Goal: Task Accomplishment & Management: Manage account settings

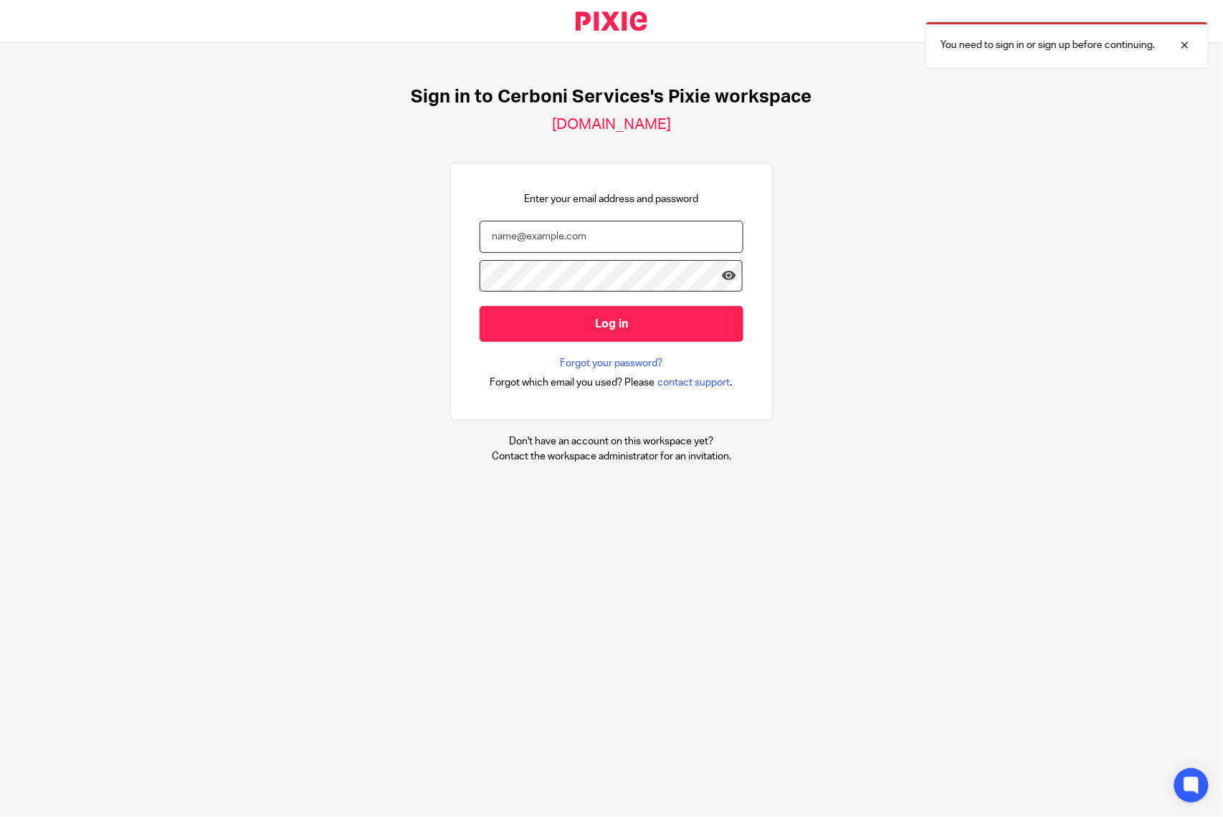
type input "[PERSON_NAME][EMAIL_ADDRESS][DOMAIN_NAME]"
click at [480, 306] on input "Log in" at bounding box center [612, 323] width 264 height 35
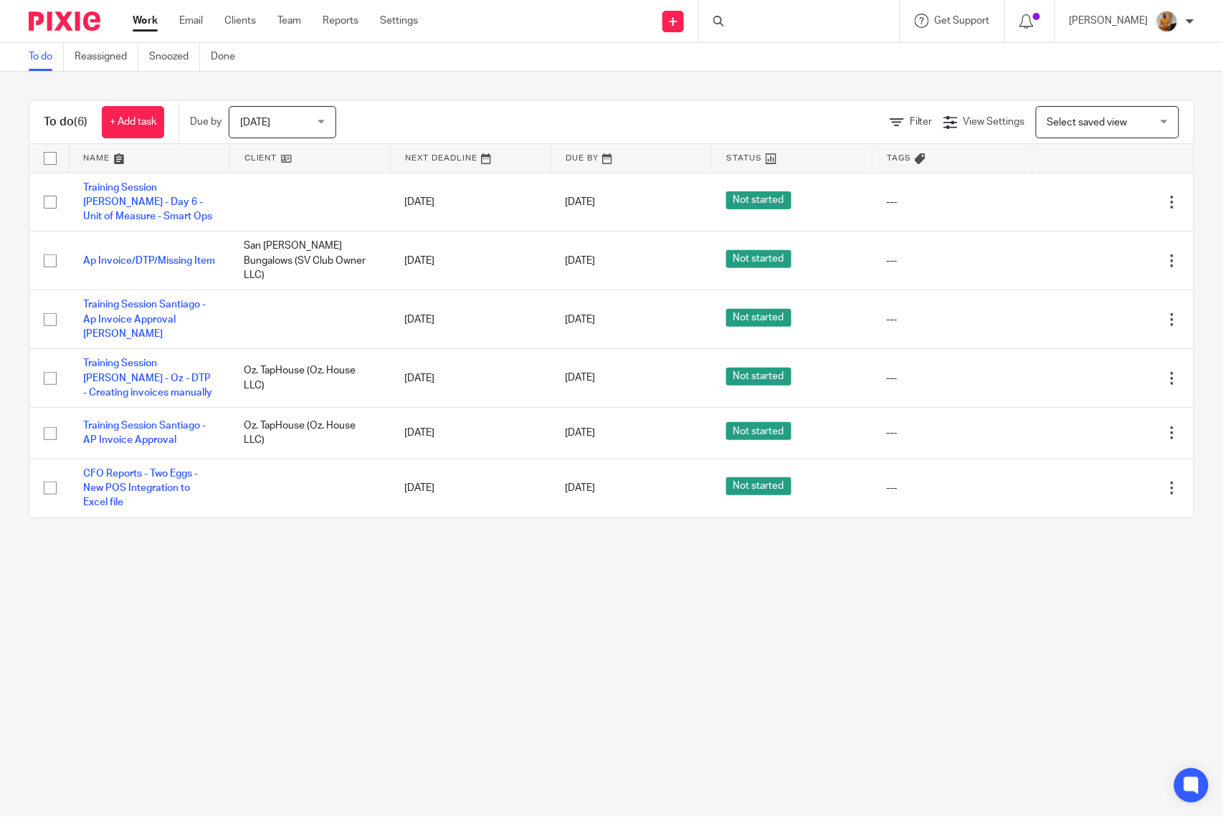
click at [43, 158] on input "checkbox" at bounding box center [50, 158] width 27 height 27
checkbox input "true"
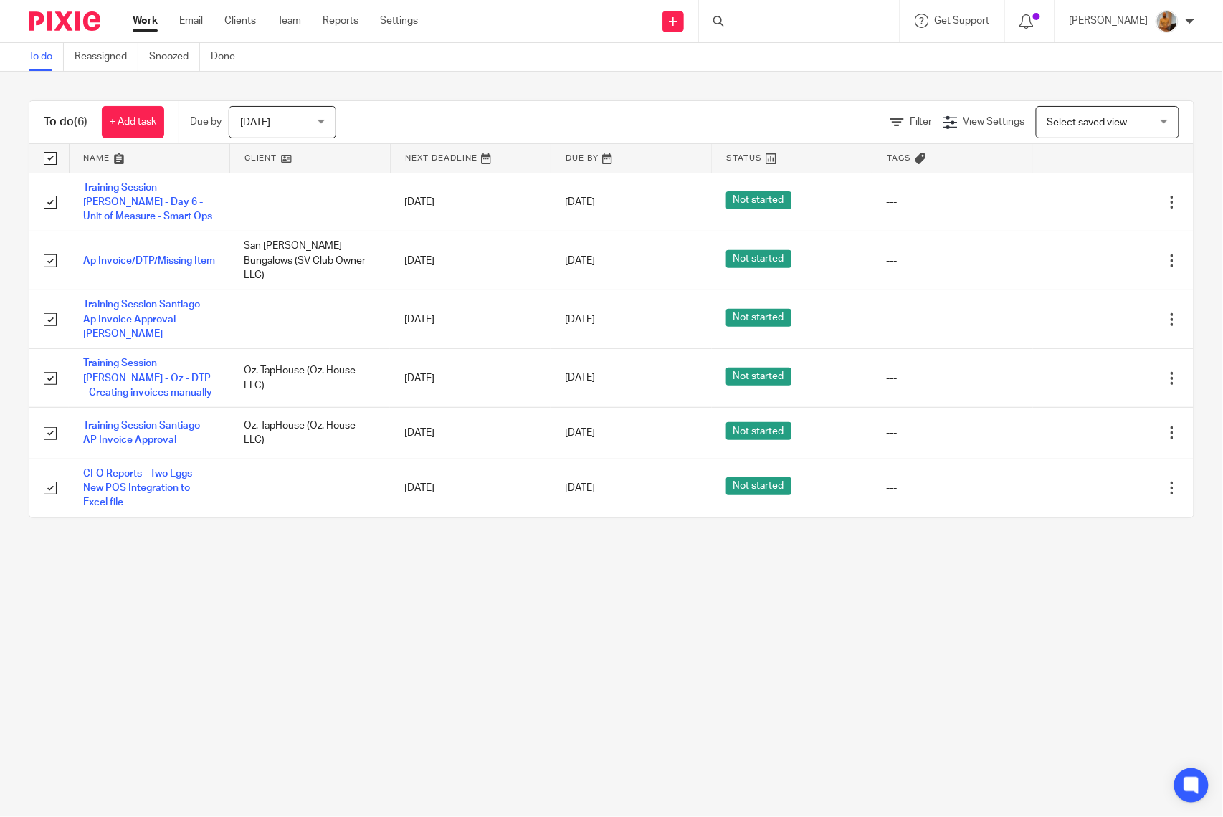
checkbox input "true"
click at [463, 120] on button "Apply" at bounding box center [469, 122] width 70 height 31
click at [278, 113] on span "[DATE]" at bounding box center [278, 122] width 76 height 30
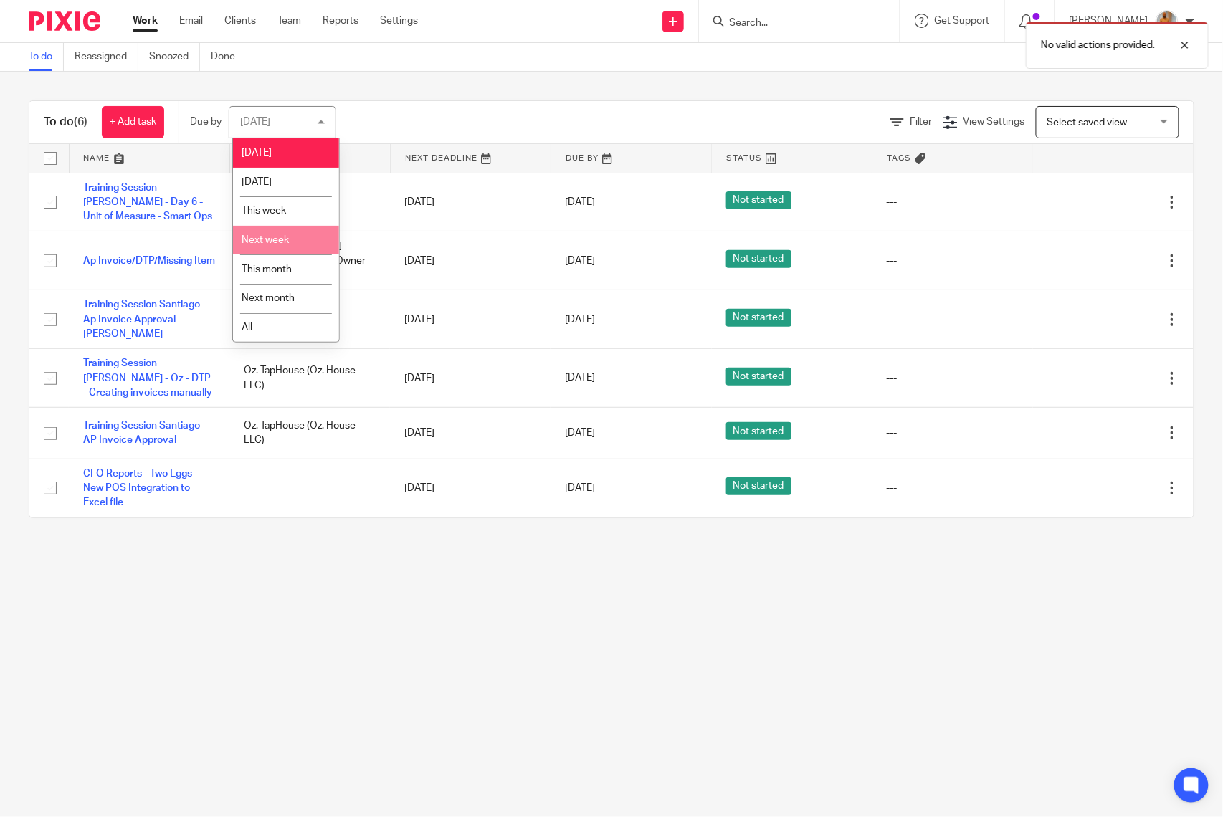
click at [42, 57] on link "To do" at bounding box center [46, 57] width 35 height 28
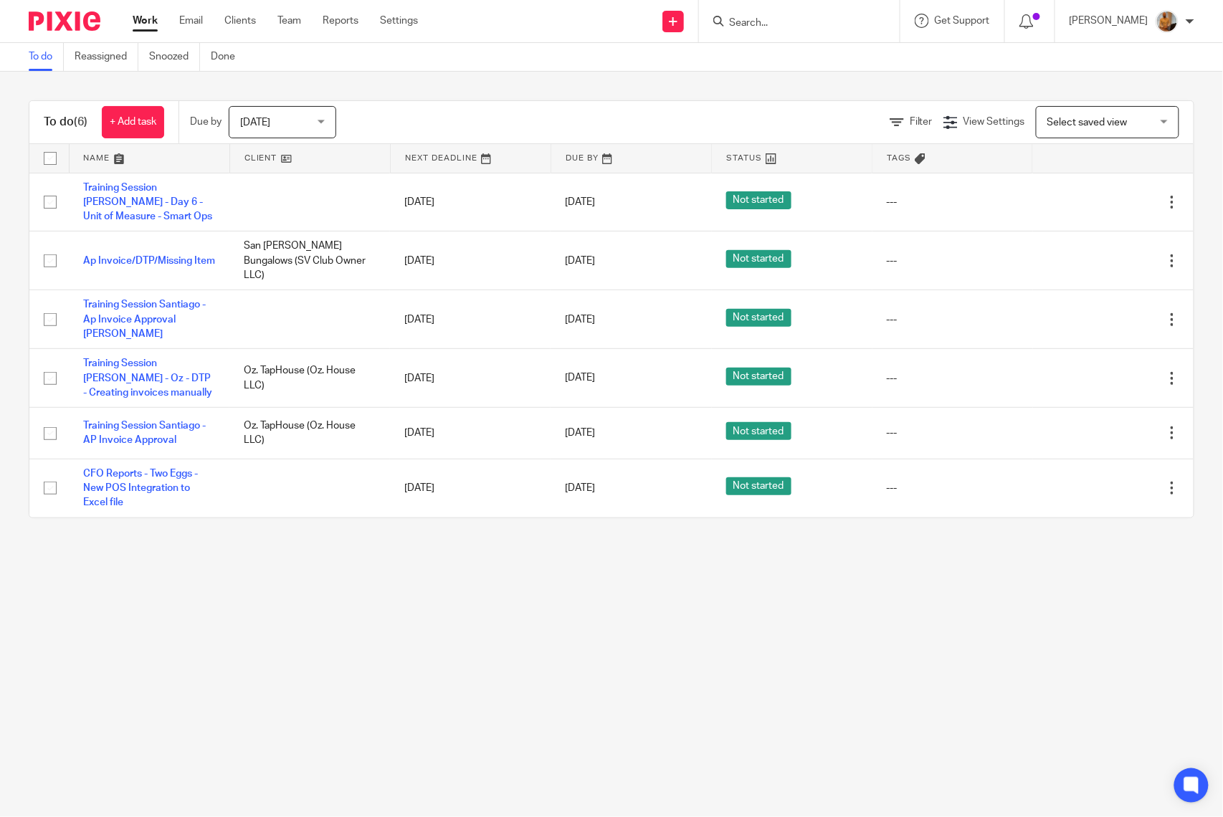
click at [49, 151] on input "checkbox" at bounding box center [50, 158] width 27 height 27
checkbox input "true"
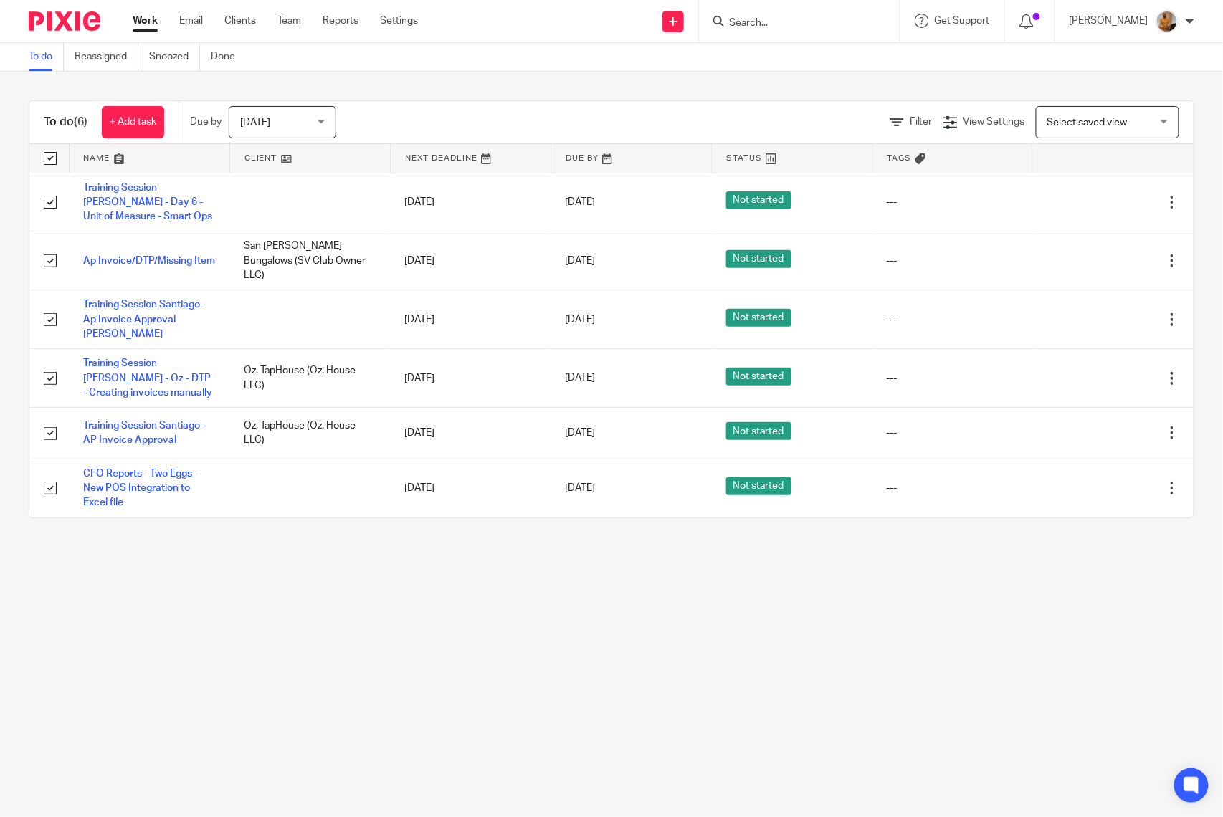
checkbox input "true"
click at [282, 122] on span "Status" at bounding box center [247, 122] width 76 height 30
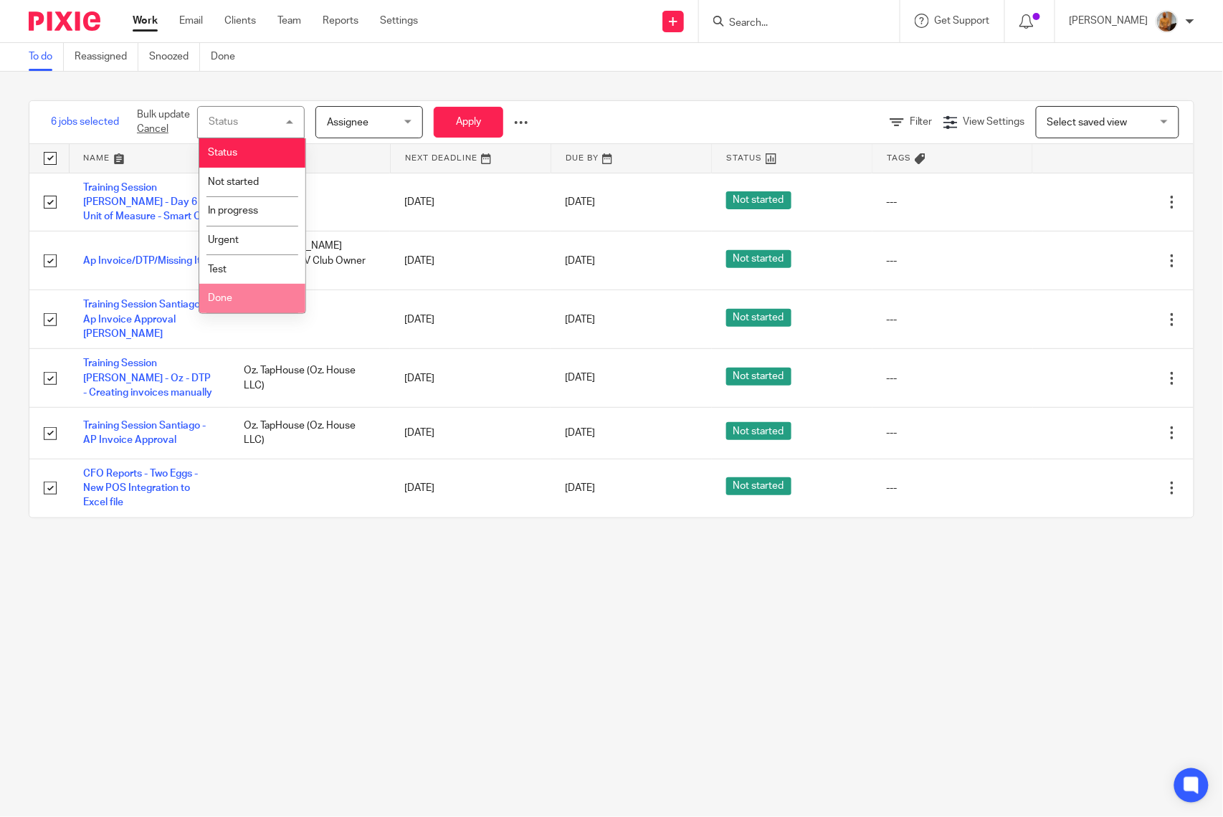
click at [267, 296] on li "Done" at bounding box center [252, 298] width 106 height 29
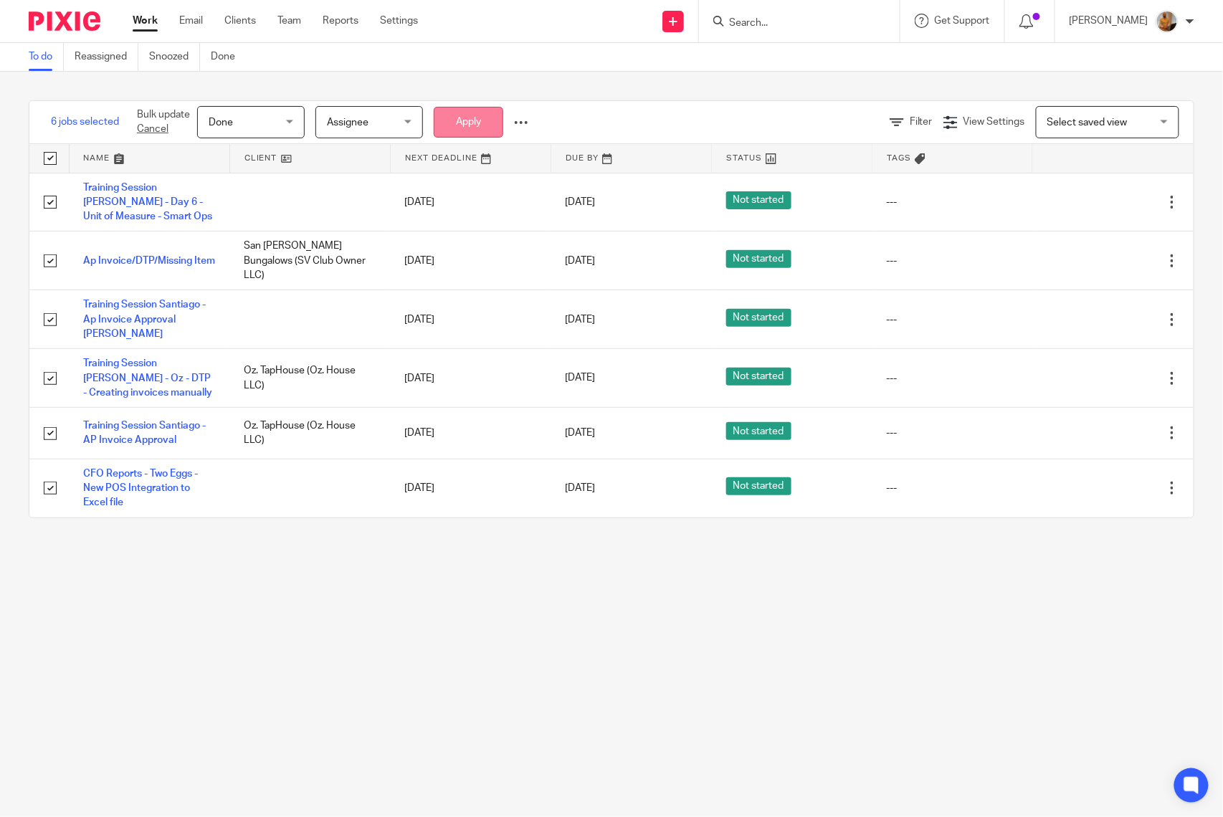
click at [462, 123] on button "Apply" at bounding box center [469, 122] width 70 height 31
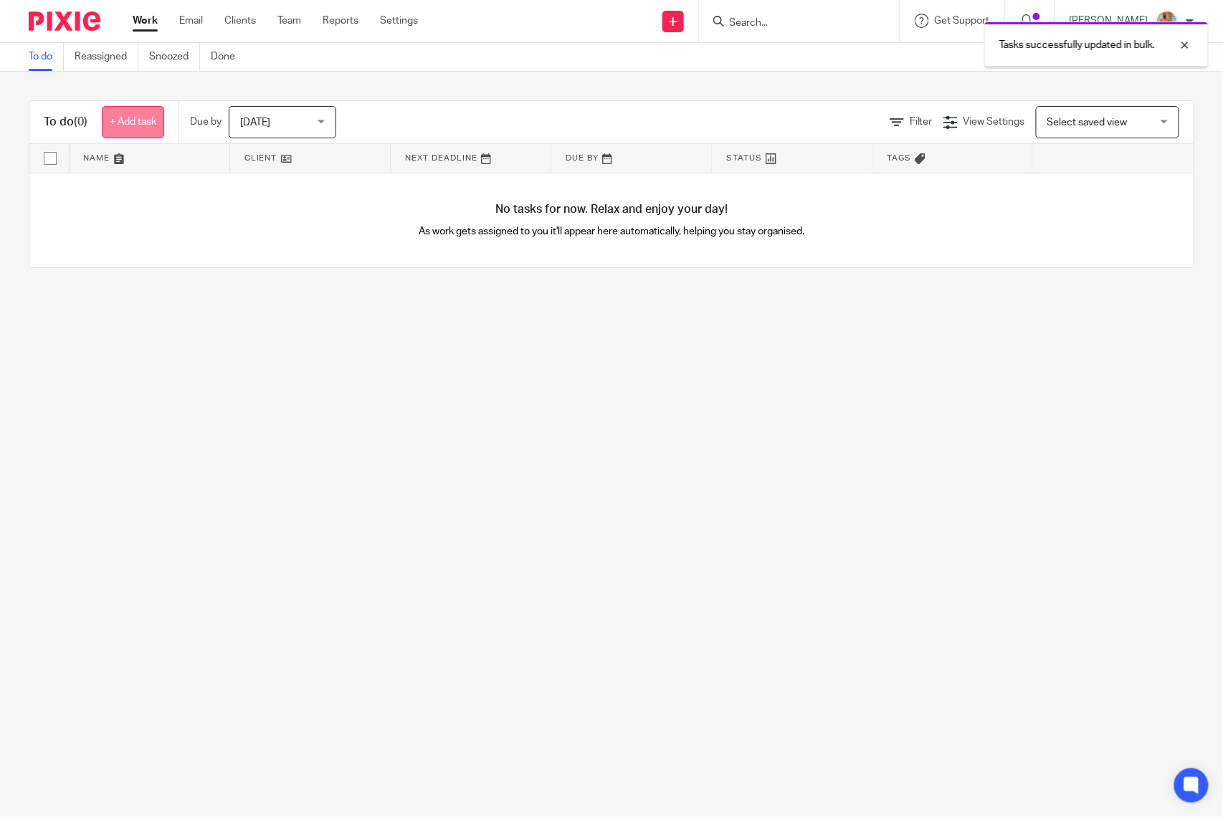
click at [128, 123] on link "+ Add task" at bounding box center [133, 122] width 62 height 32
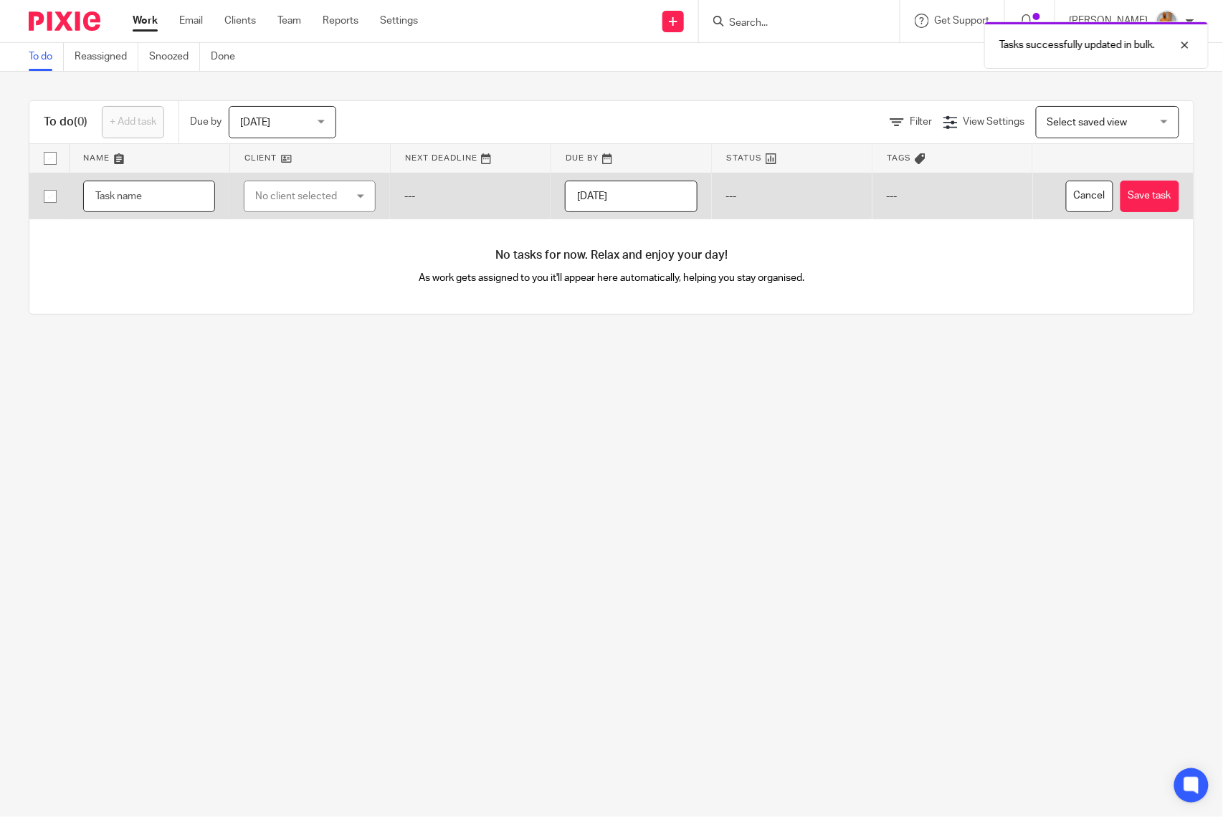
click at [130, 204] on input "text" at bounding box center [149, 197] width 132 height 32
click at [128, 202] on input "Training Session Santiago Rodriguez - Day 7 - Item Price Change Analys" at bounding box center [149, 197] width 132 height 32
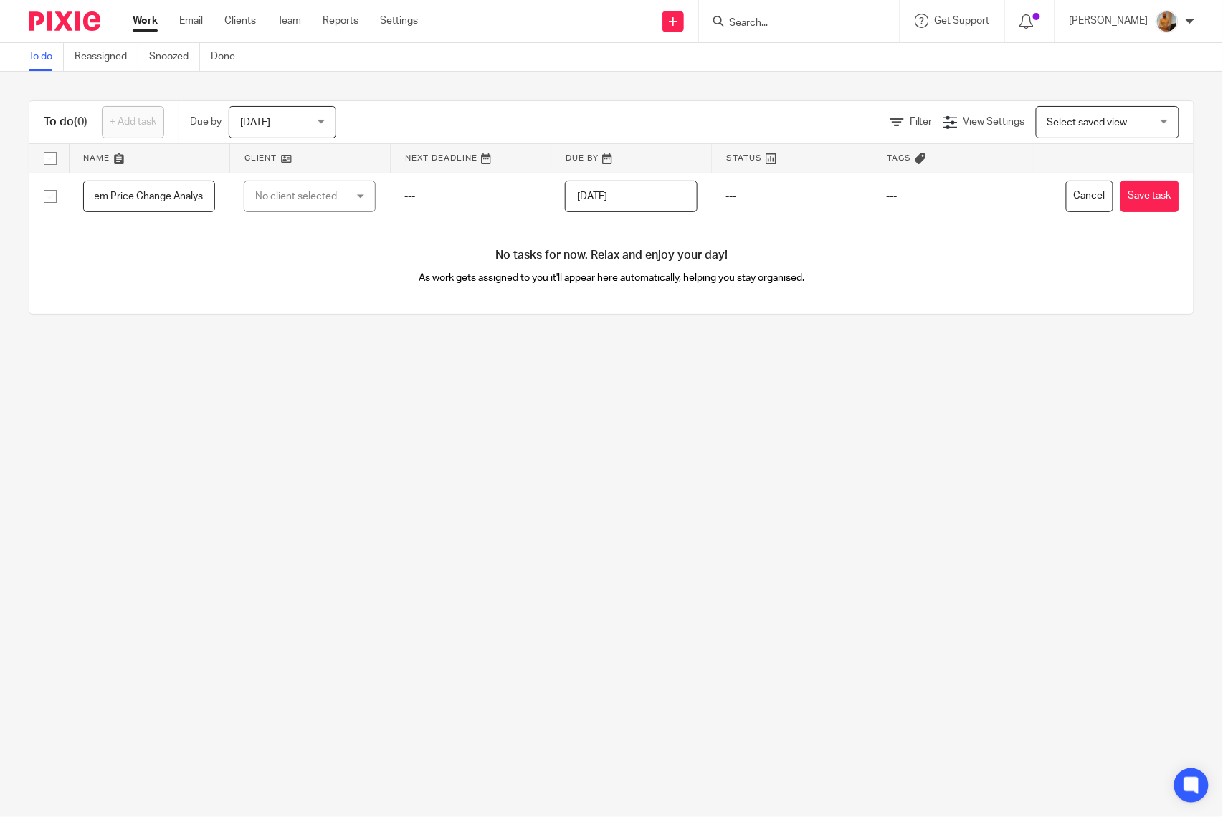
type input "Training Session Santiago Rodriguez - Day 7 - Item Price Change Analys"
drag, startPoint x: 193, startPoint y: 302, endPoint x: 265, endPoint y: 330, distance: 77.6
click at [194, 305] on div "No tasks for now. Relax and enjoy your day! As work gets assigned to you it'll …" at bounding box center [611, 266] width 1164 height 95
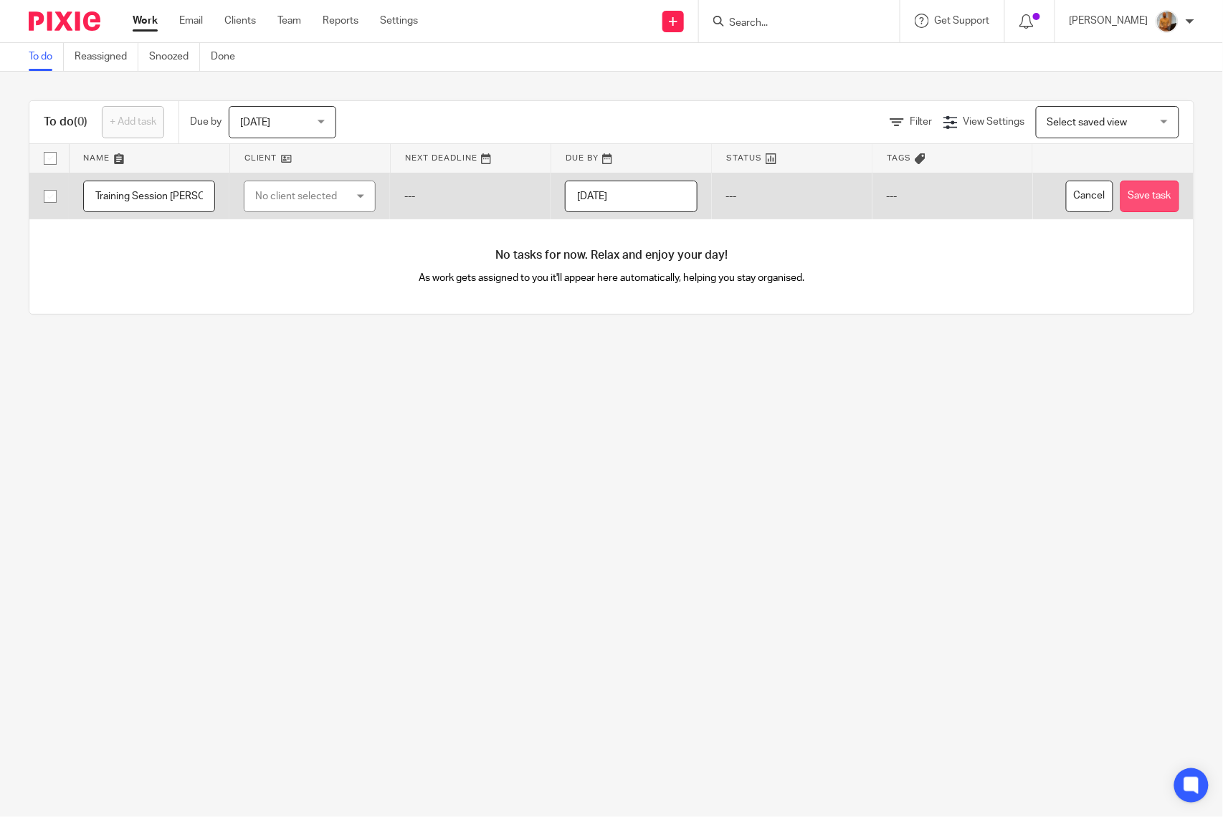
click at [1120, 190] on button "Save task" at bounding box center [1149, 197] width 59 height 32
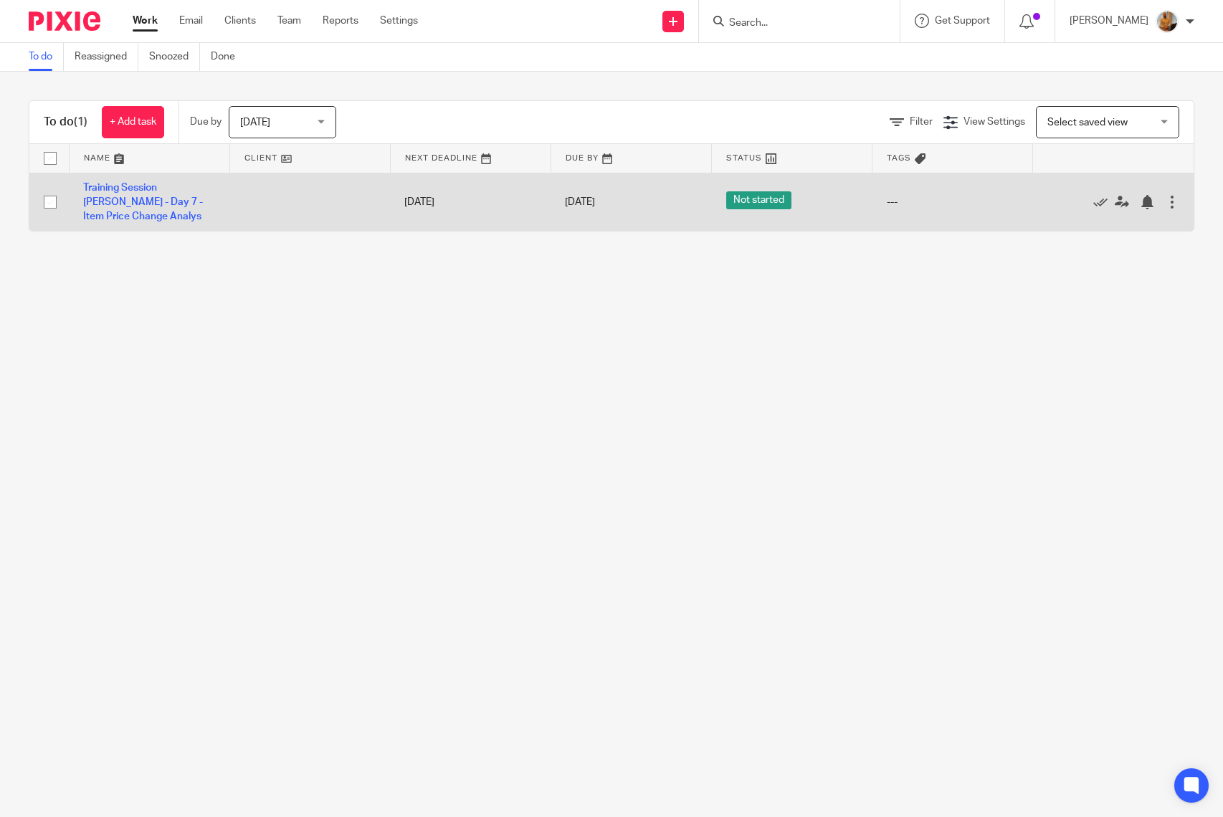
click at [141, 26] on link "Work" at bounding box center [145, 21] width 25 height 14
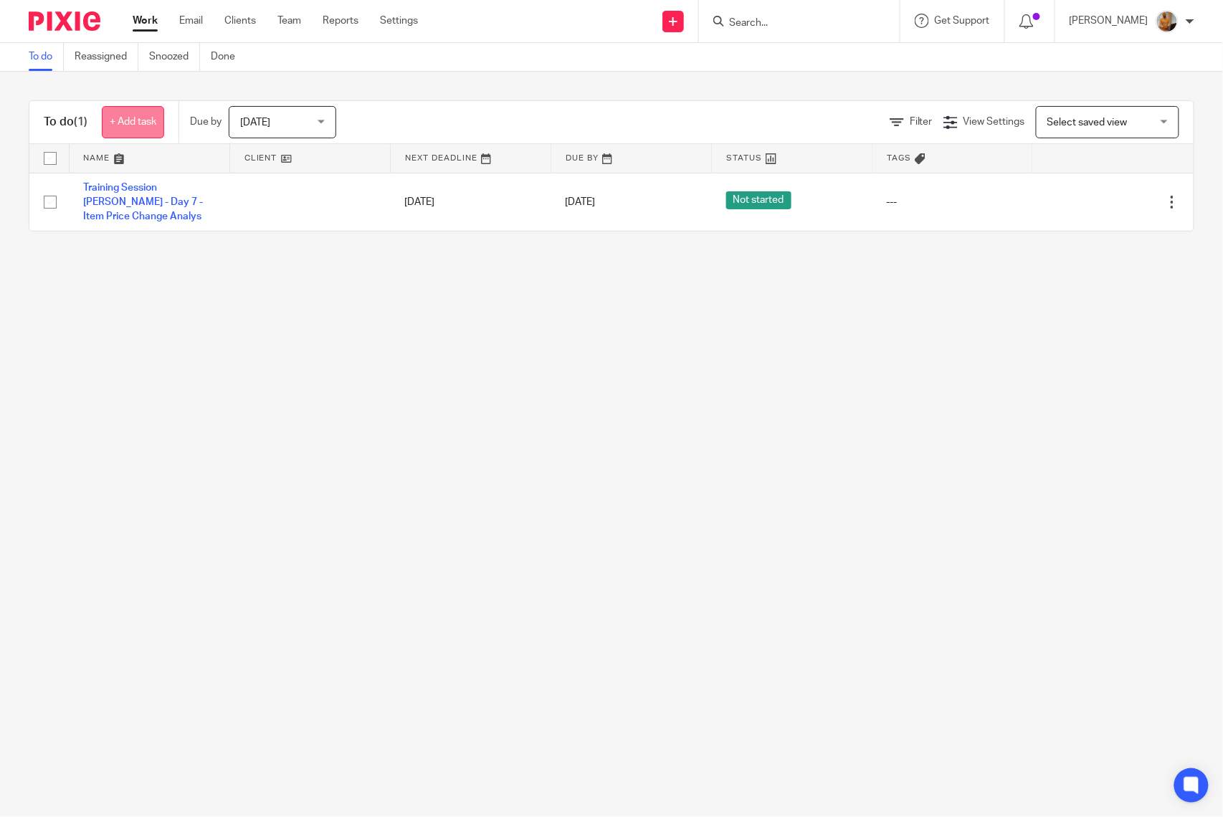
click at [118, 121] on link "+ Add task" at bounding box center [133, 122] width 62 height 32
click at [141, 112] on link "+ Add task" at bounding box center [133, 122] width 62 height 32
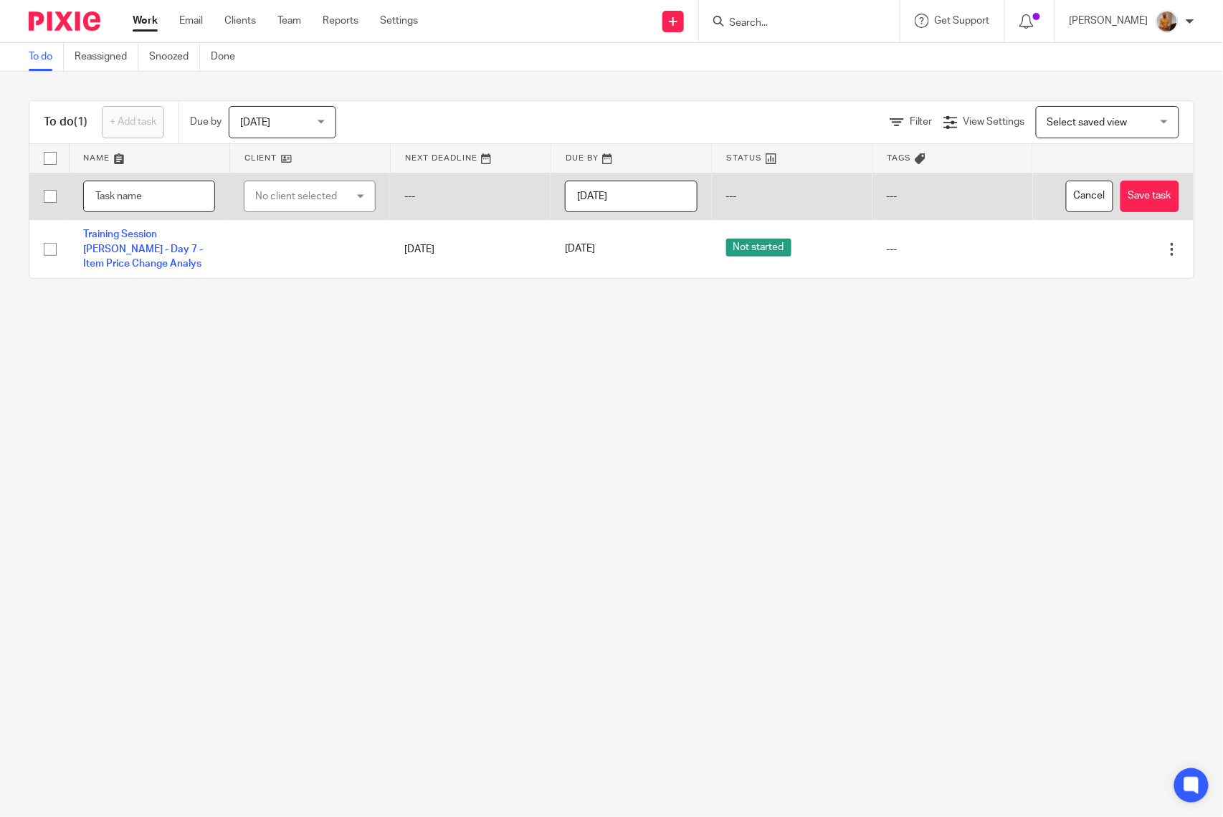
click at [138, 201] on input "text" at bounding box center [149, 197] width 132 height 32
paste input "Training Session [PERSON_NAME] - Day 7 - Item Price Change Analys"
drag, startPoint x: 115, startPoint y: 198, endPoint x: 308, endPoint y: 188, distance: 192.4
click at [308, 188] on tr "Training Session Santiago Rodriguez - Day 7 - Item Price Change Analys No clien…" at bounding box center [611, 196] width 1164 height 47
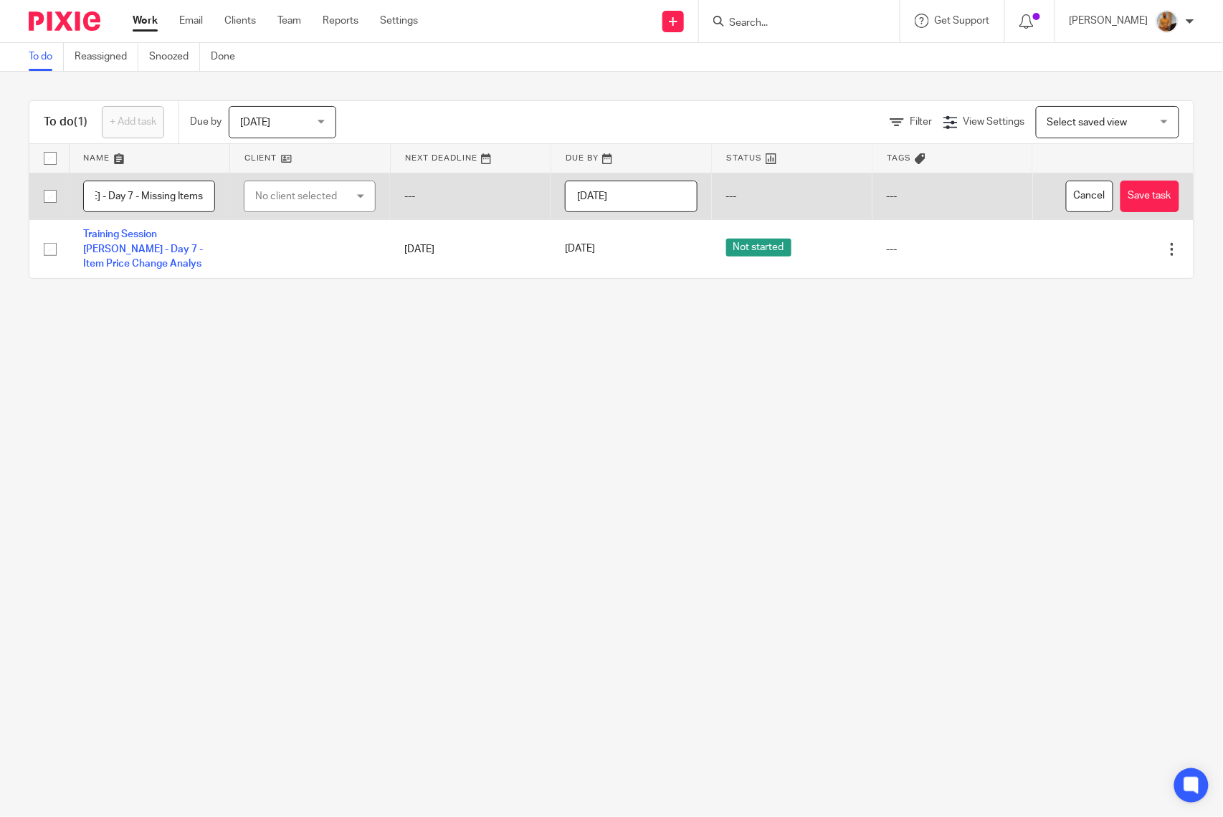
scroll to position [0, 165]
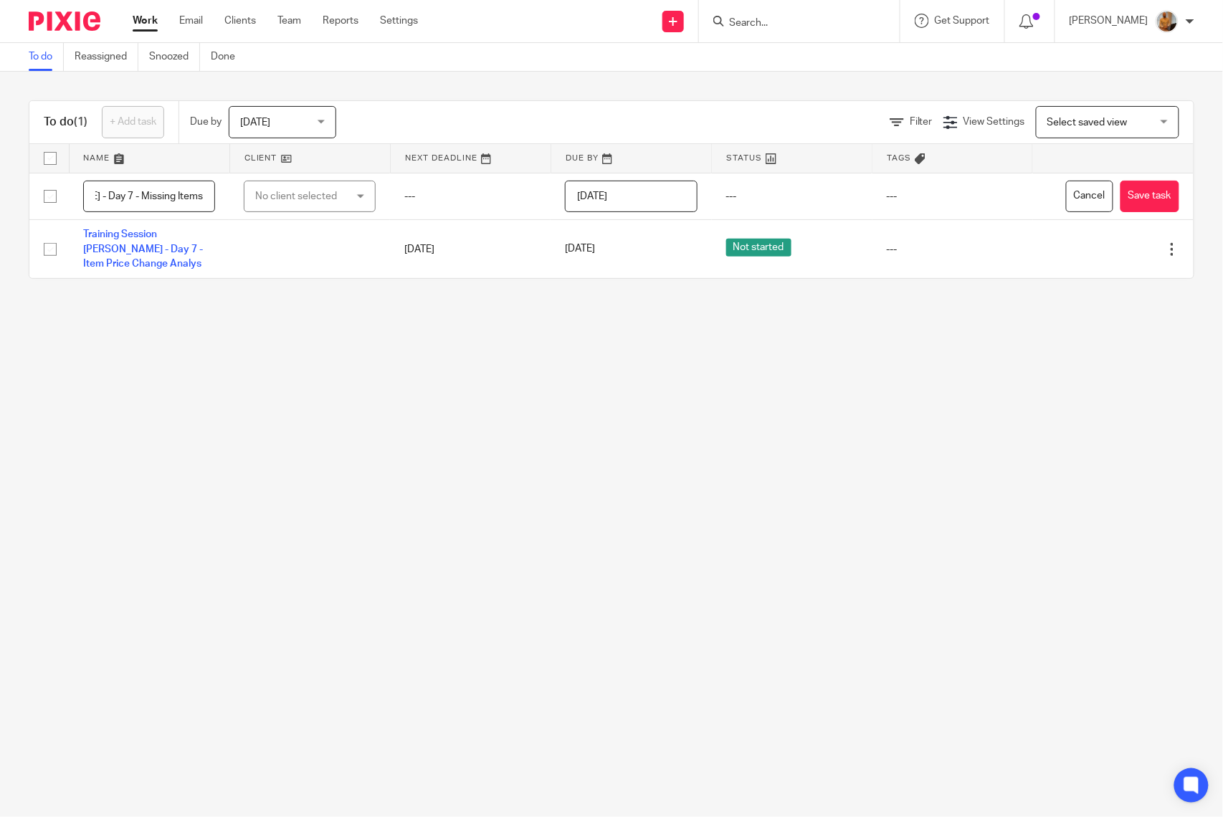
type input "Training Session [PERSON_NAME] - Day 7 - Missing Items"
click at [1176, 207] on div "To do (1) + Add task Due by Today Today Today Tomorrow This week Next week This…" at bounding box center [611, 190] width 1223 height 236
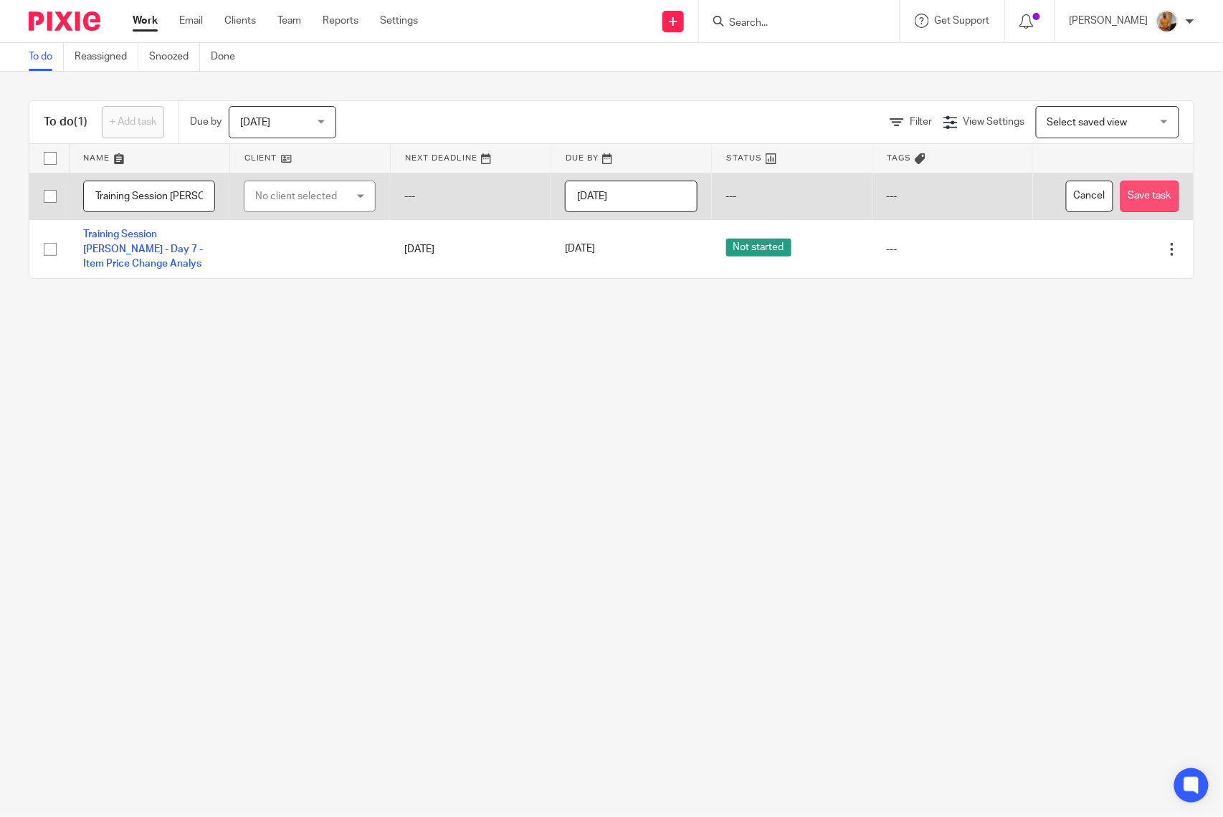
click at [1120, 191] on button "Save task" at bounding box center [1149, 197] width 59 height 32
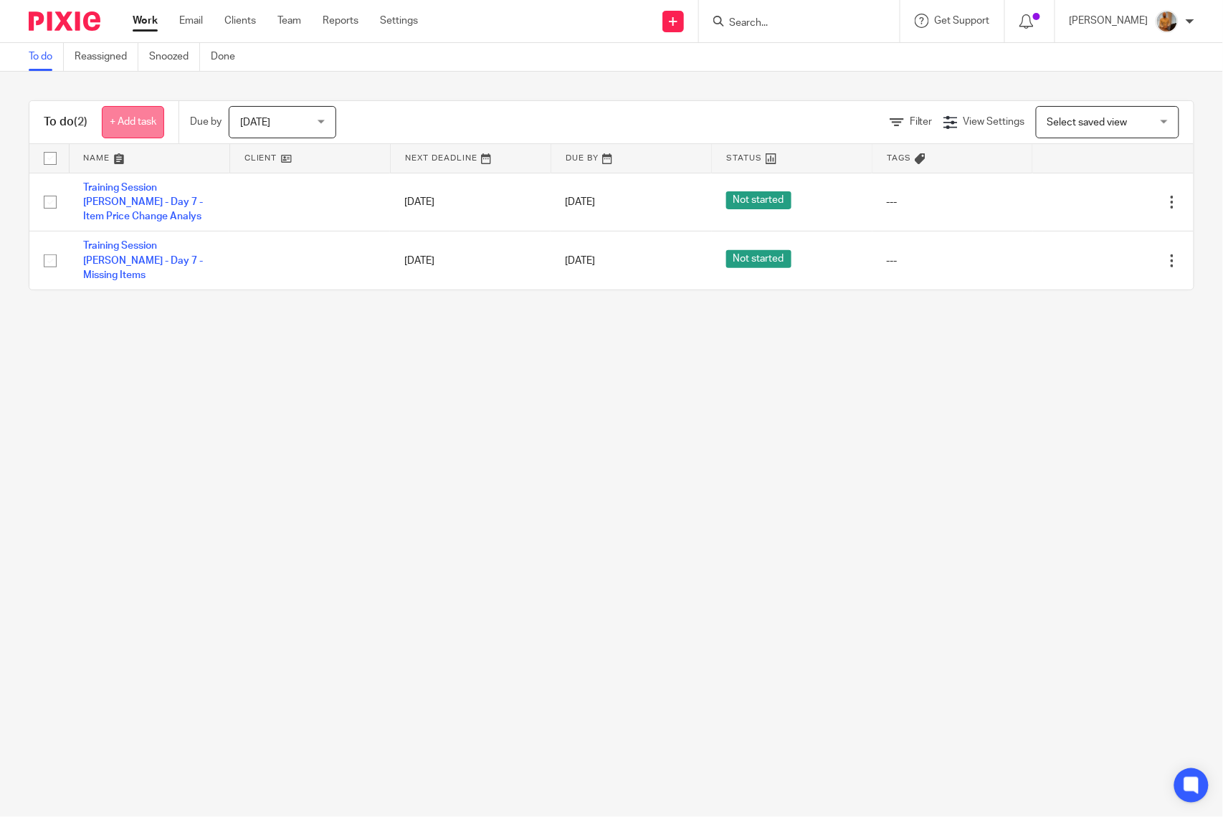
click at [138, 121] on link "+ Add task" at bounding box center [133, 122] width 62 height 32
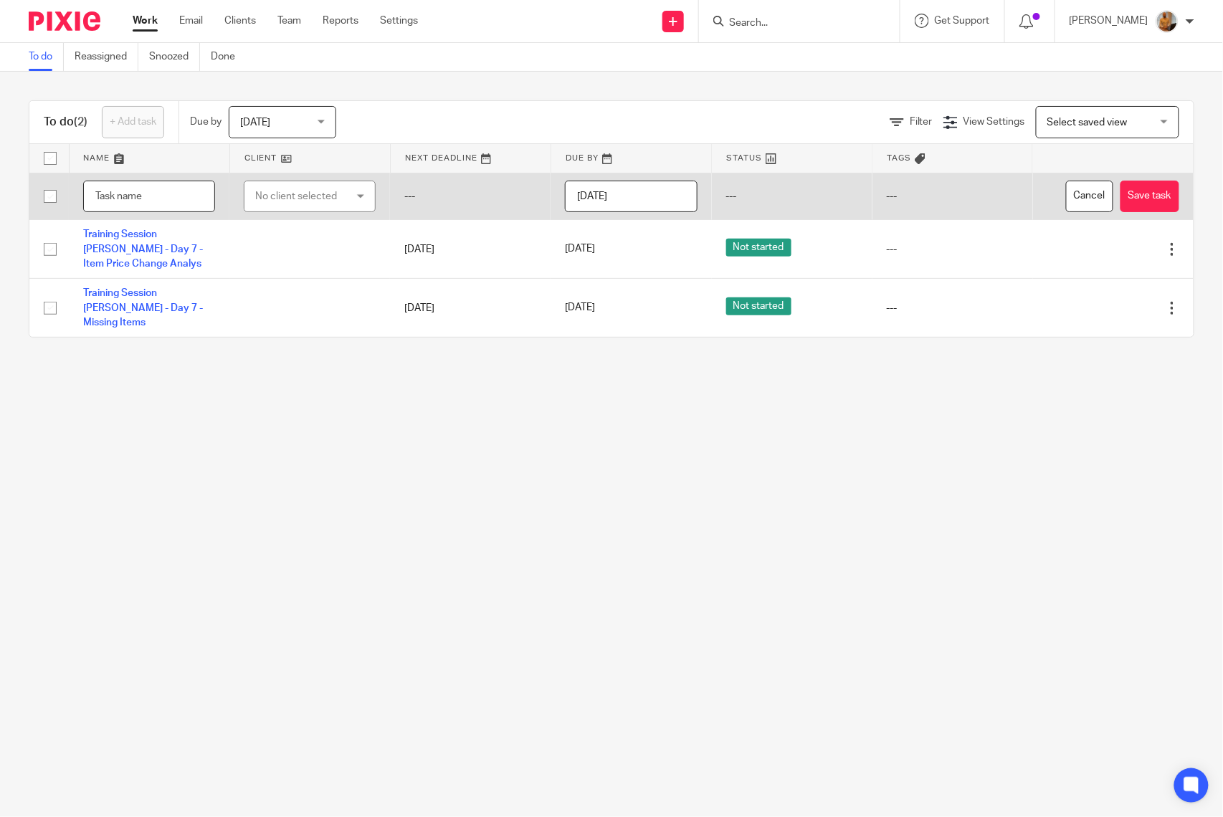
click at [126, 198] on input "text" at bounding box center [149, 197] width 132 height 32
click at [124, 194] on input "Call with [PERSON_NAME] - Two Eggs POS - Adapt client's POS with Excel File and…" at bounding box center [149, 197] width 132 height 32
type input "Call with [PERSON_NAME] - Two Eggs POS - Adapt client's POS with Excel File and…"
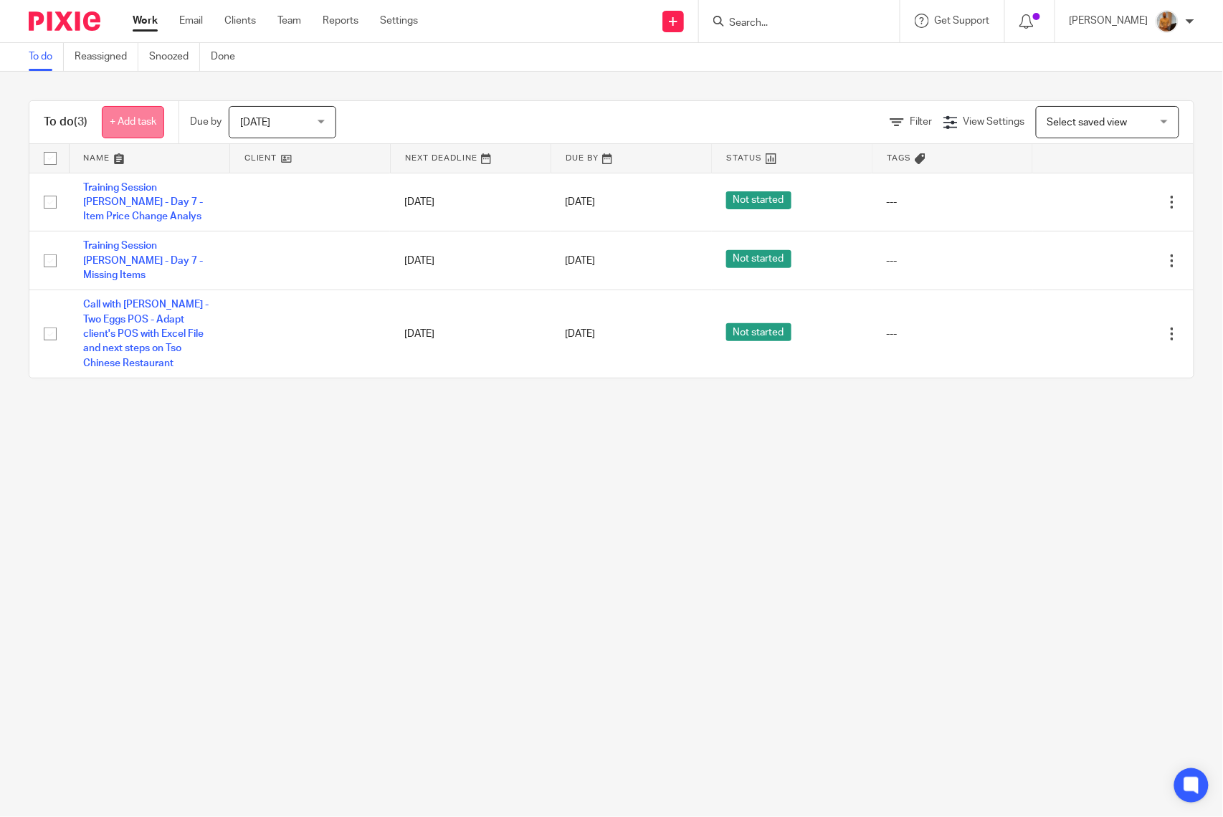
click at [136, 123] on link "+ Add task" at bounding box center [133, 122] width 62 height 32
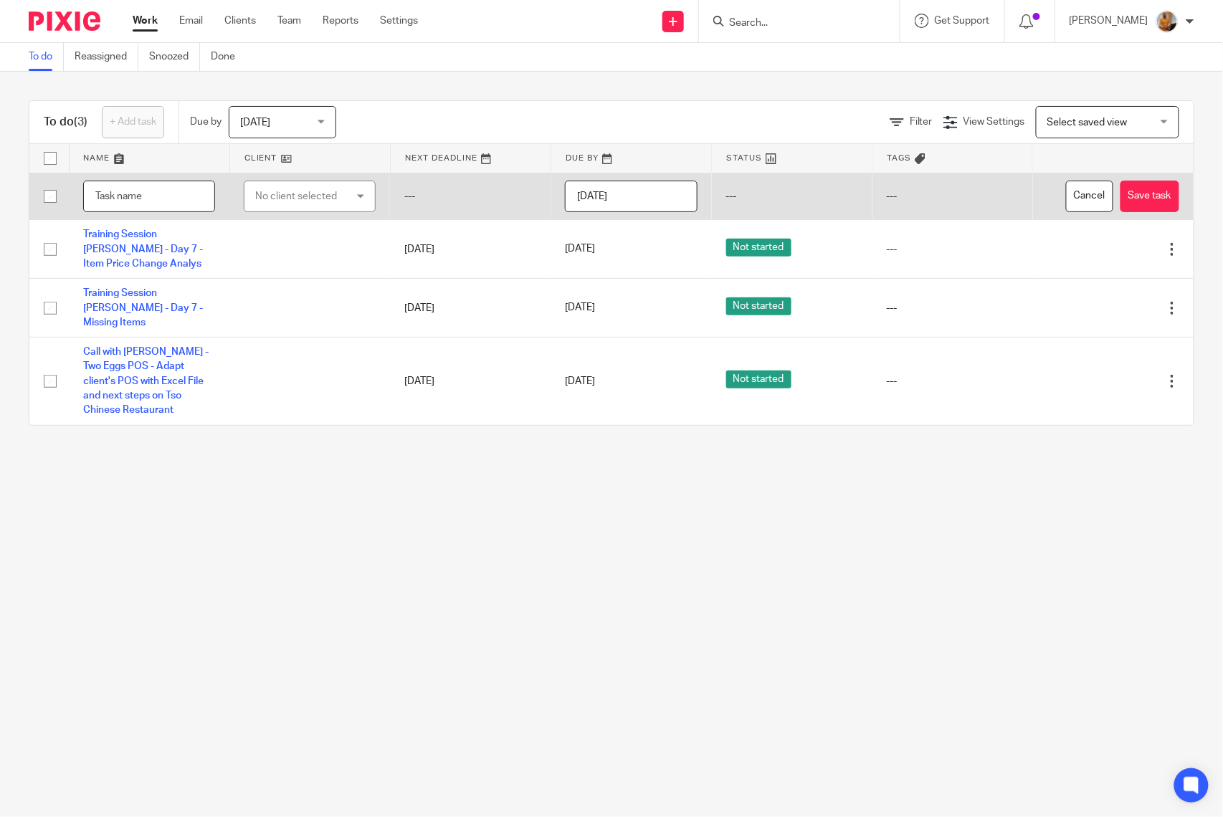
click at [138, 198] on input "text" at bounding box center [149, 197] width 132 height 32
type input "Call with [PERSON_NAME] - Review Oz Database after processing AP Invoices and D…"
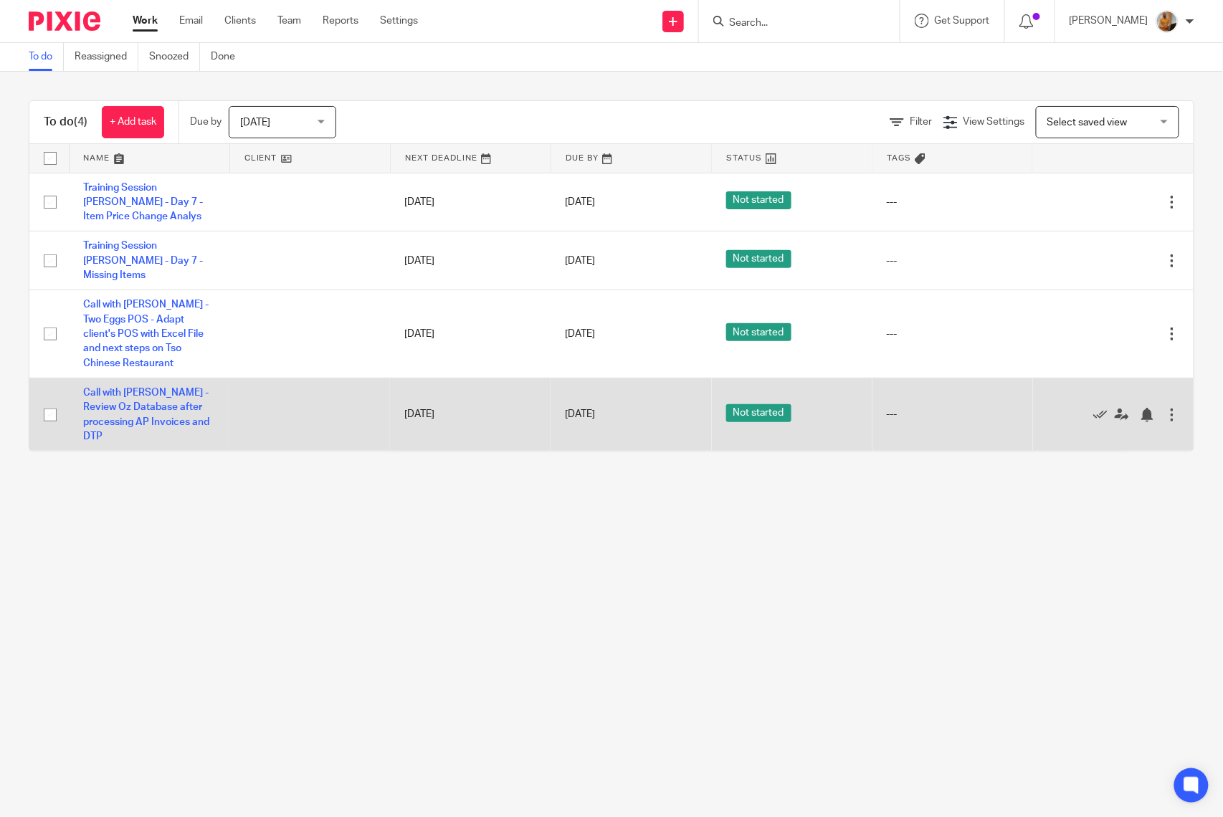
click at [250, 416] on td at bounding box center [309, 414] width 161 height 73
click at [49, 417] on input "checkbox" at bounding box center [50, 414] width 27 height 27
checkbox input "true"
click at [1147, 423] on div "Edit task Delete" at bounding box center [1113, 414] width 132 height 36
click at [1165, 417] on div at bounding box center [1172, 415] width 14 height 14
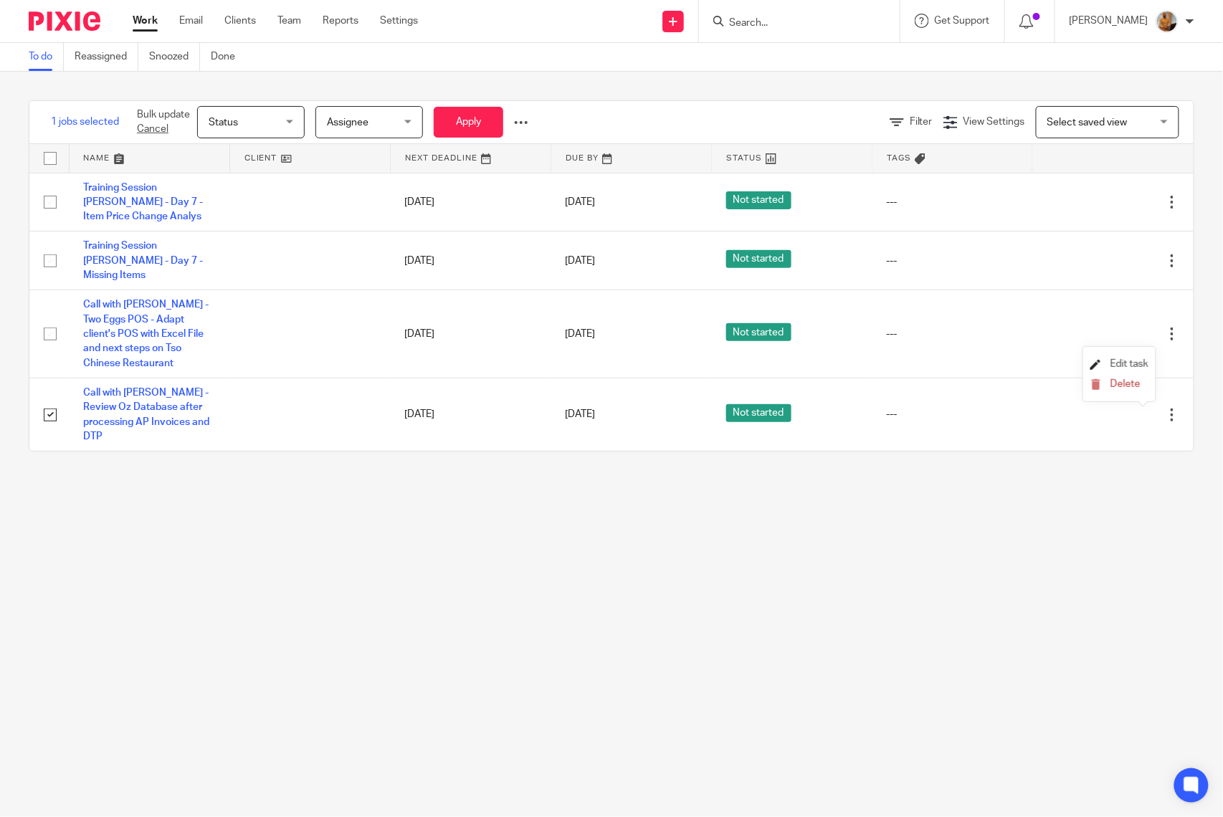
click at [1125, 360] on span "Edit task" at bounding box center [1129, 364] width 38 height 10
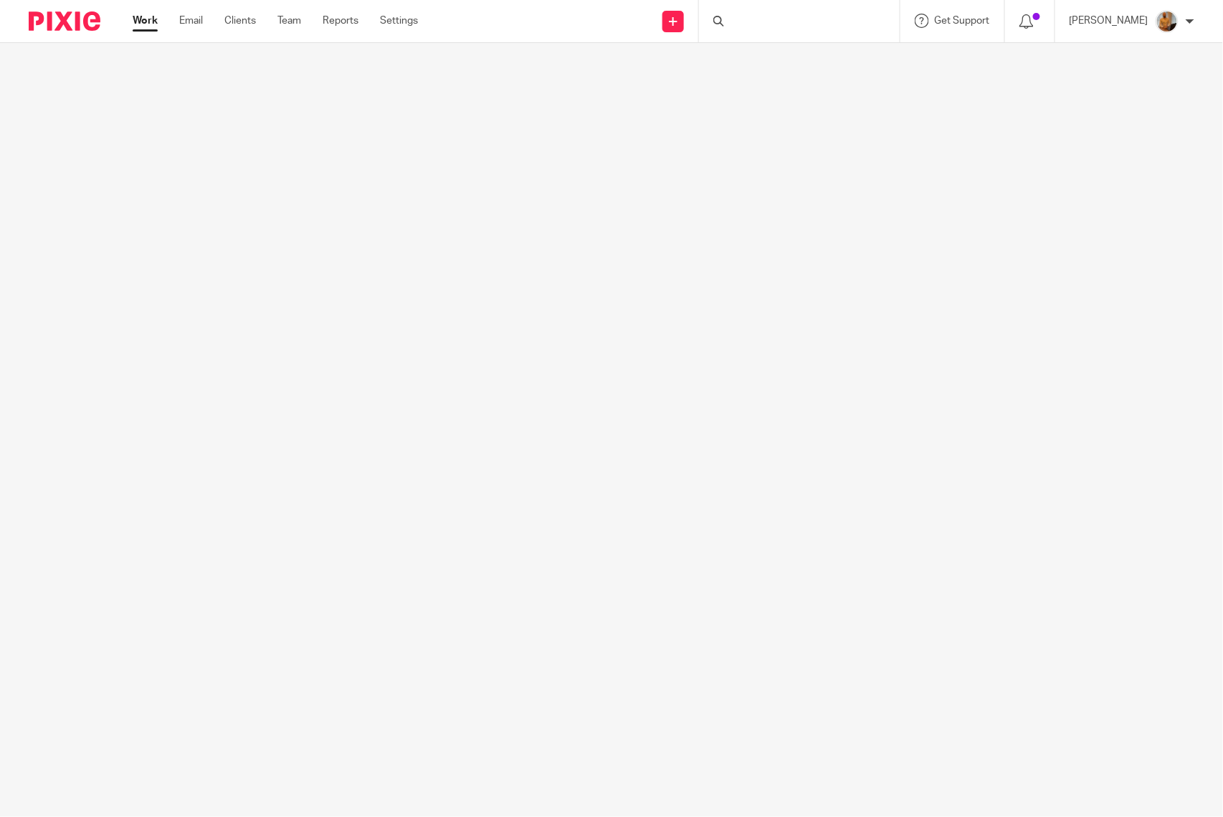
scroll to position [0, 89]
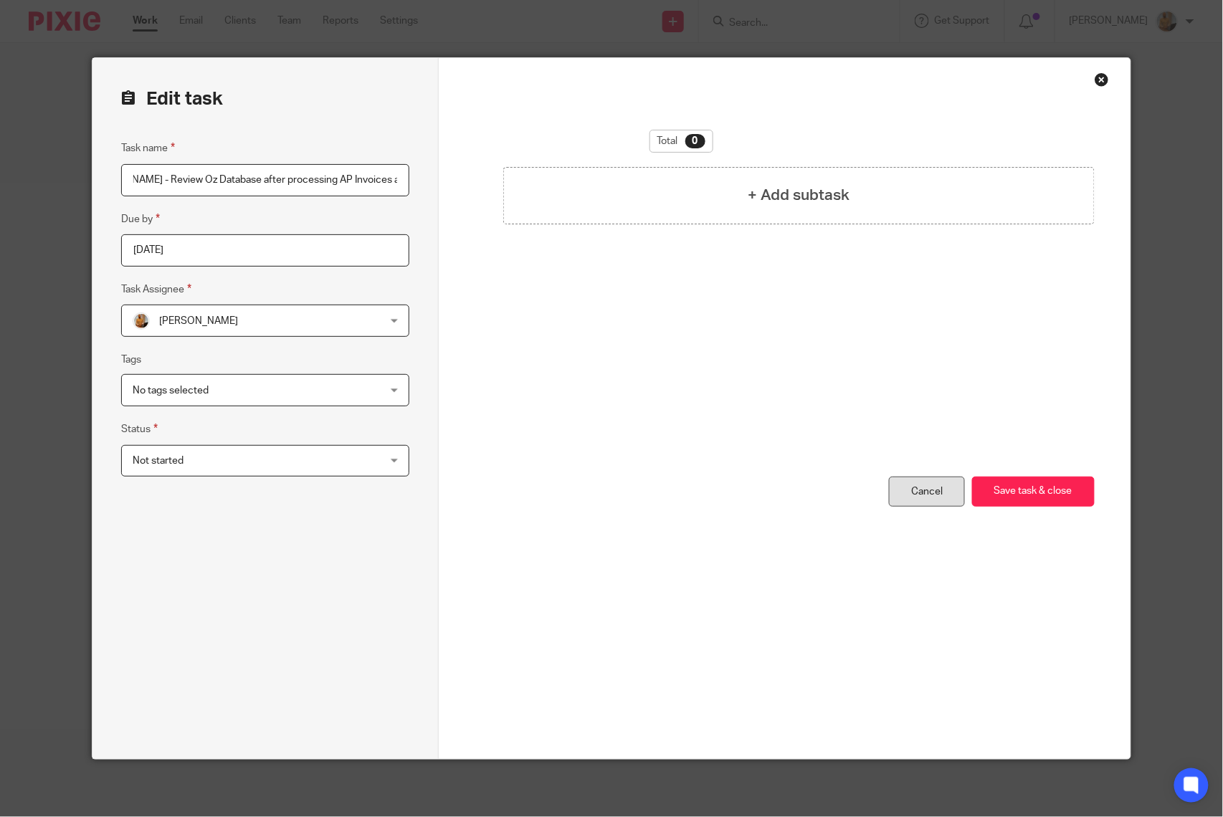
click at [904, 485] on link "Cancel" at bounding box center [927, 492] width 76 height 31
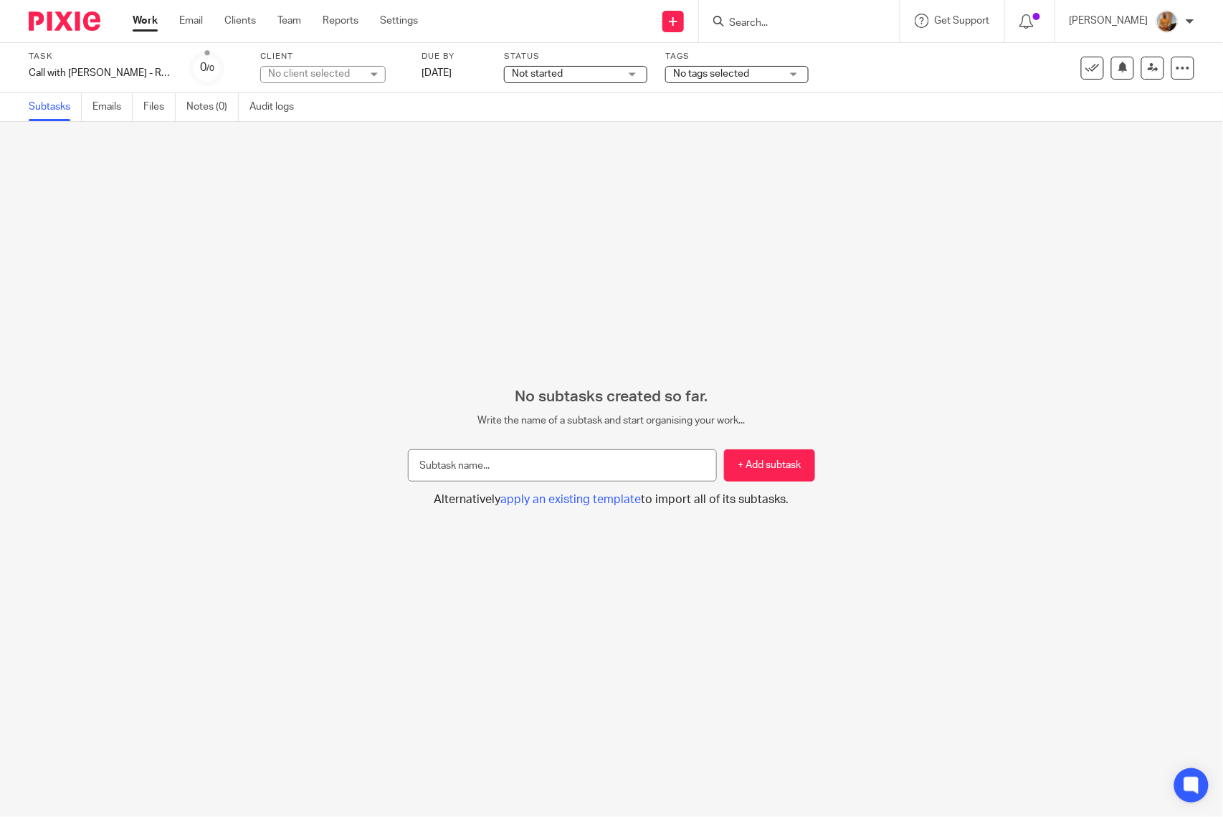
click at [328, 72] on div "No client selected" at bounding box center [314, 74] width 93 height 14
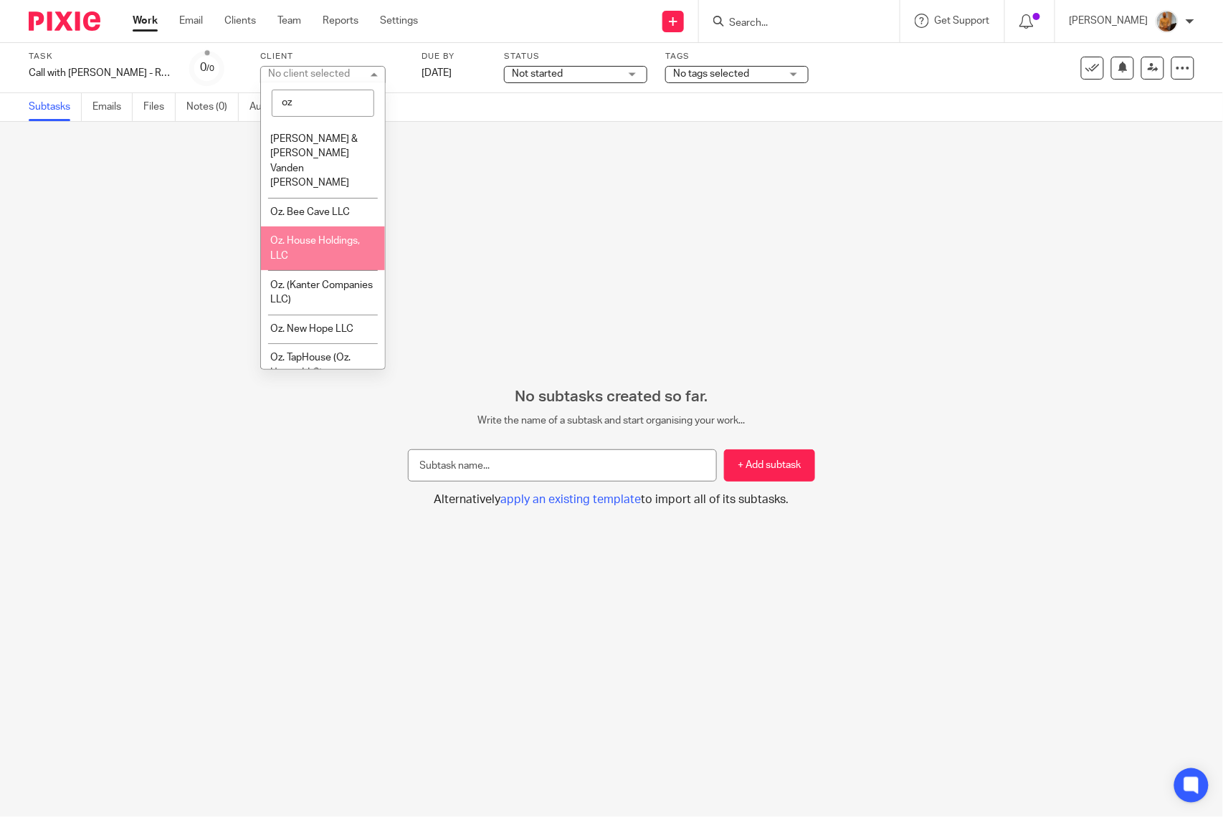
type input "oz"
click at [310, 247] on li "Oz. House Holdings, LLC" at bounding box center [323, 249] width 124 height 44
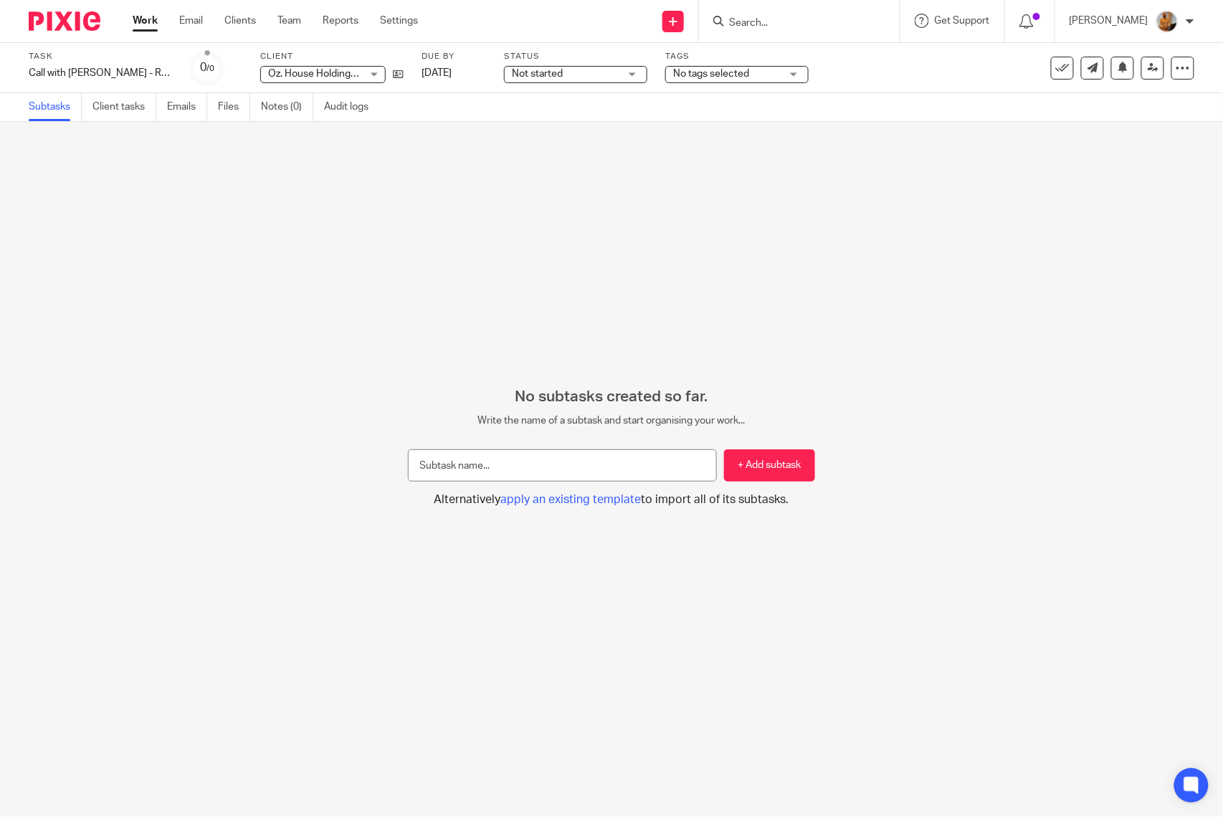
click at [145, 15] on link "Work" at bounding box center [145, 21] width 25 height 14
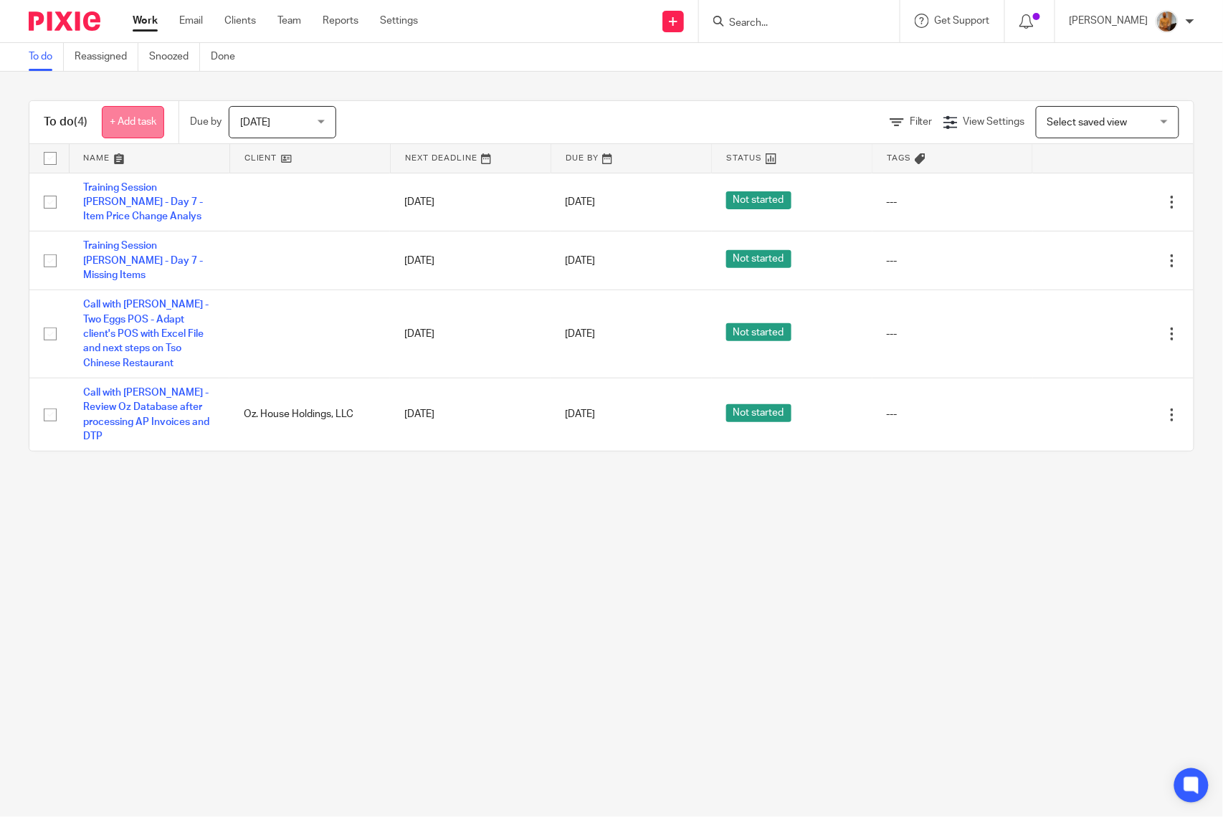
click at [129, 122] on link "+ Add task" at bounding box center [133, 122] width 62 height 32
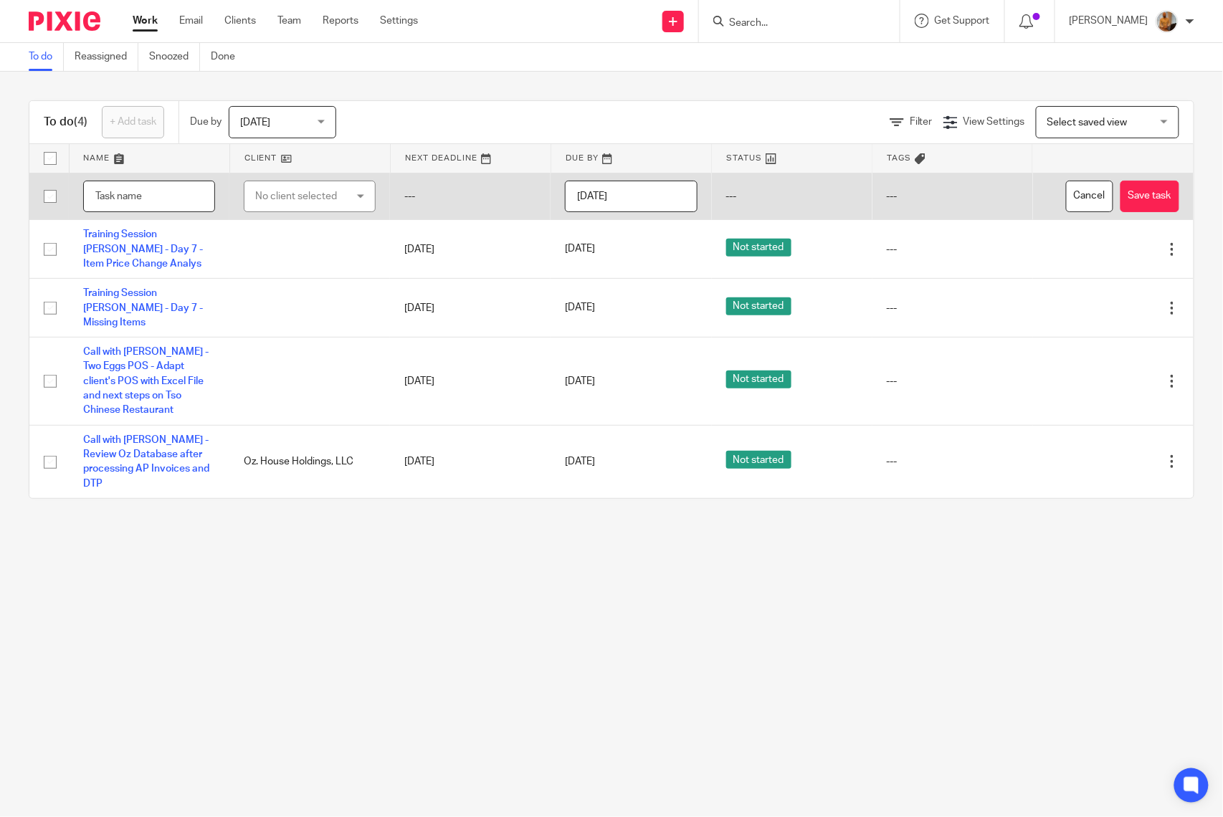
click at [138, 196] on input "text" at bounding box center [149, 197] width 132 height 32
type input "Call with Santiago - Review Robbie's Marina after processing AP Invoices"
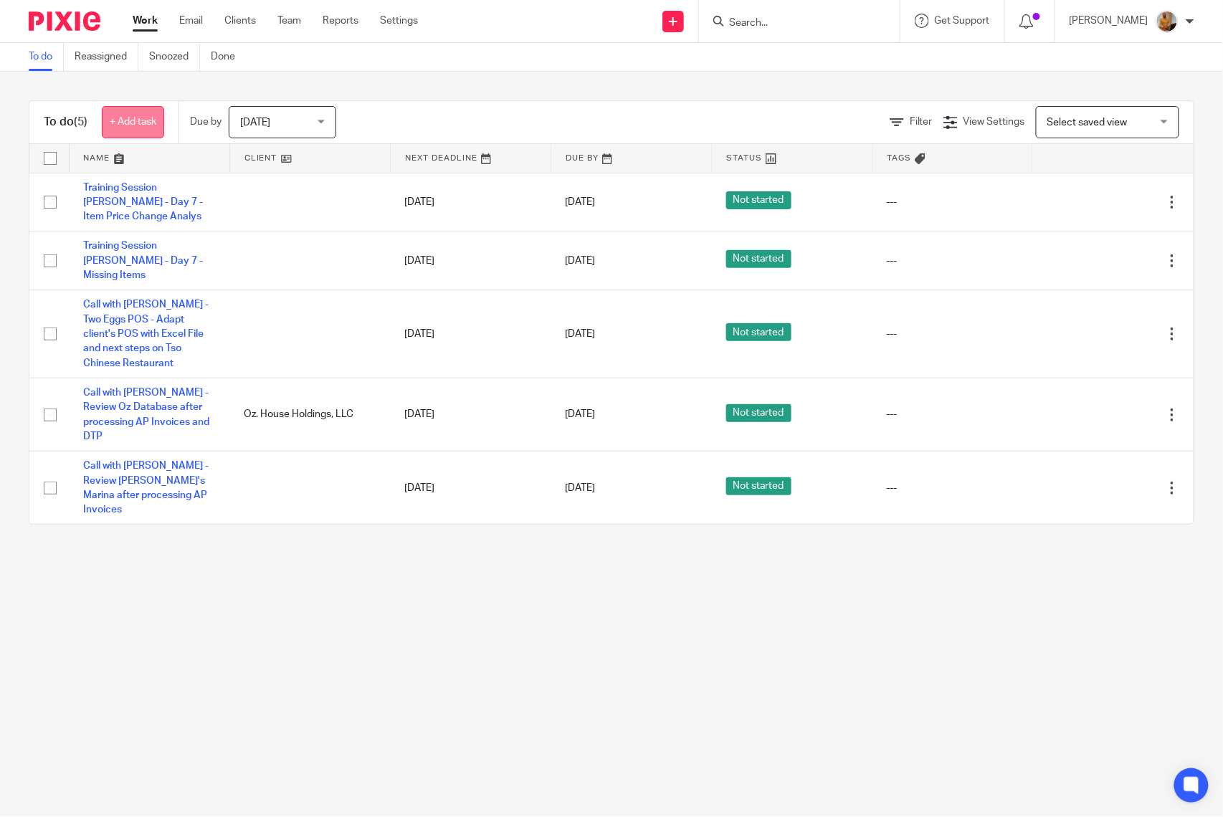
click at [133, 120] on link "+ Add task" at bounding box center [133, 122] width 62 height 32
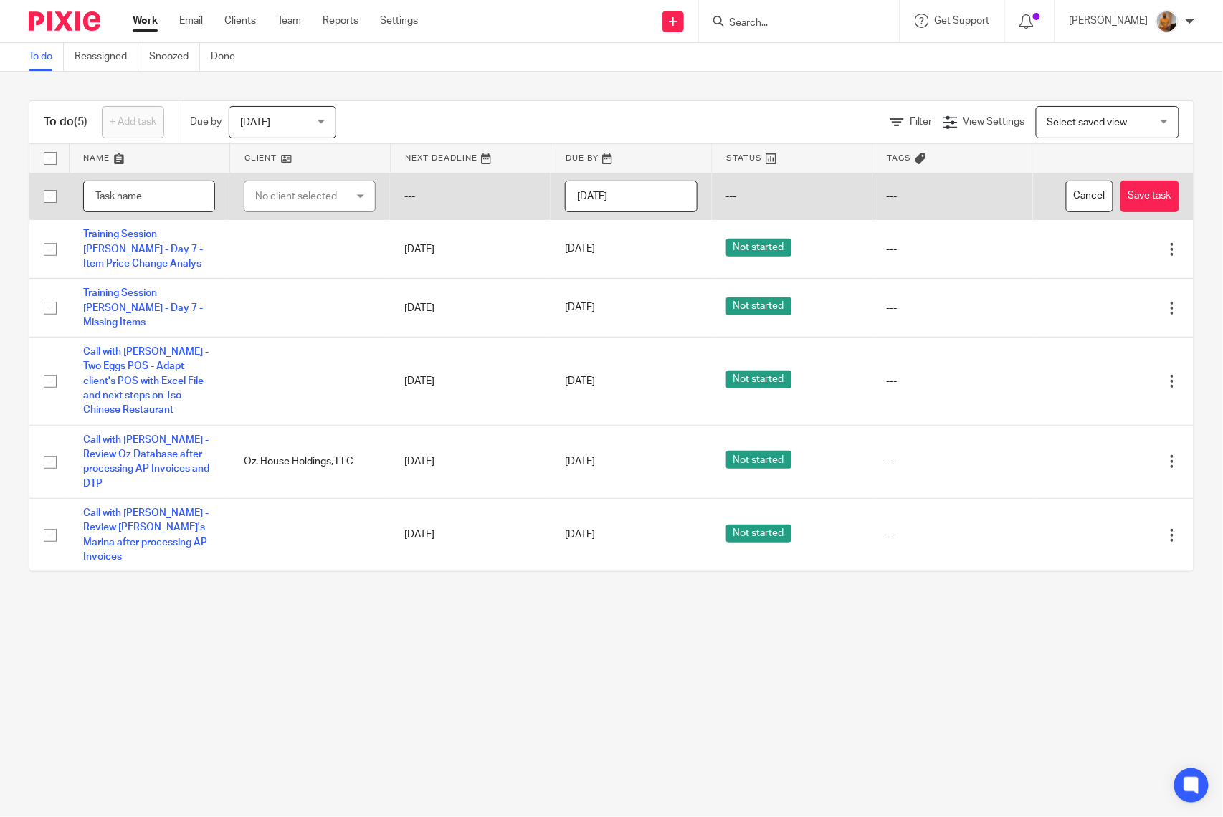
click at [129, 198] on input "text" at bounding box center [149, 197] width 132 height 32
type input "A"
type input "C"
type input "Power BI/Excel Integration R365 - Chat with Support Team for issues in my user …"
